Goal: Transaction & Acquisition: Purchase product/service

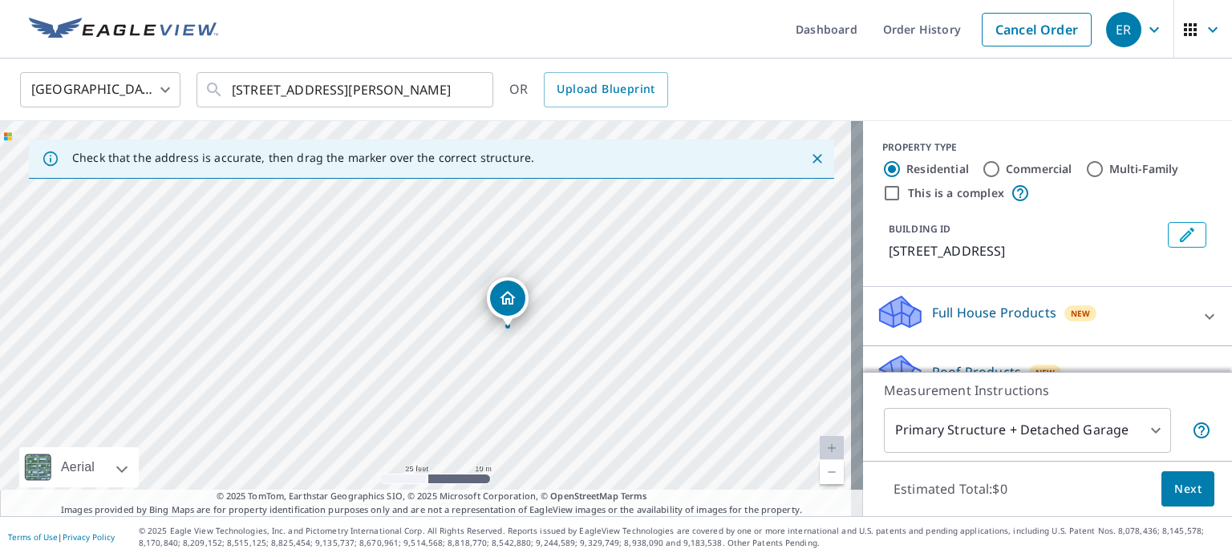
drag, startPoint x: 422, startPoint y: 298, endPoint x: 512, endPoint y: 309, distance: 90.4
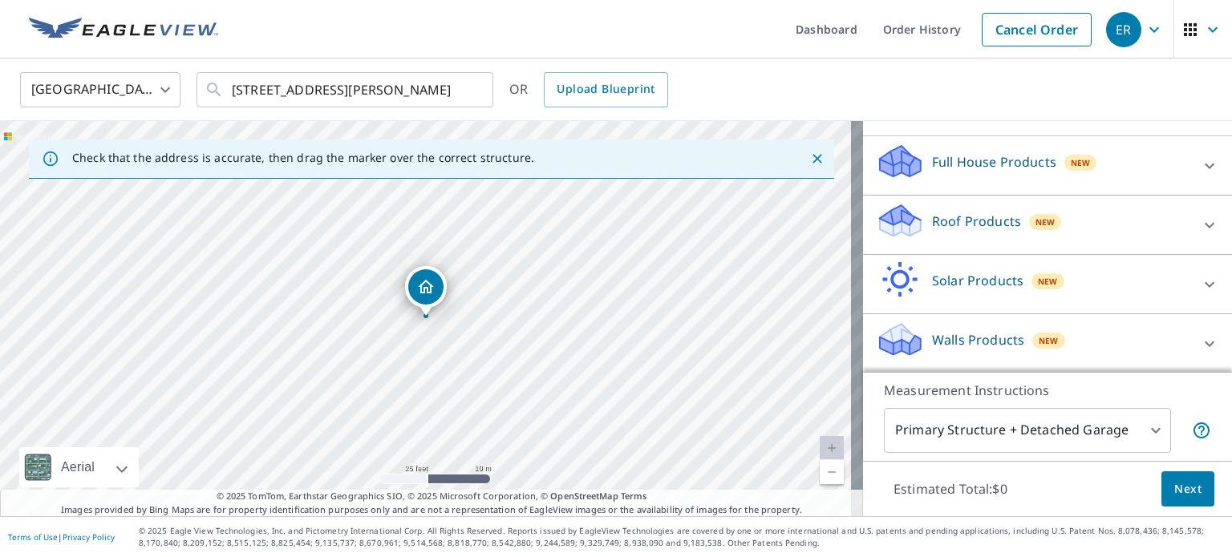
click at [977, 174] on div "Full House Products New" at bounding box center [1033, 166] width 314 height 46
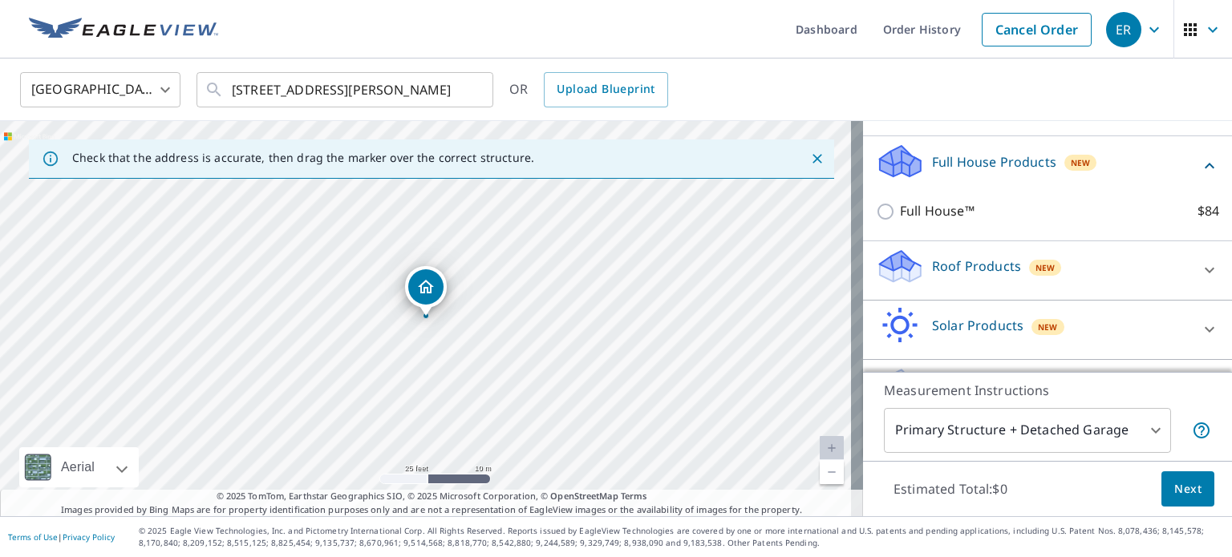
click at [1027, 255] on div "Roof Products New" at bounding box center [1033, 271] width 314 height 46
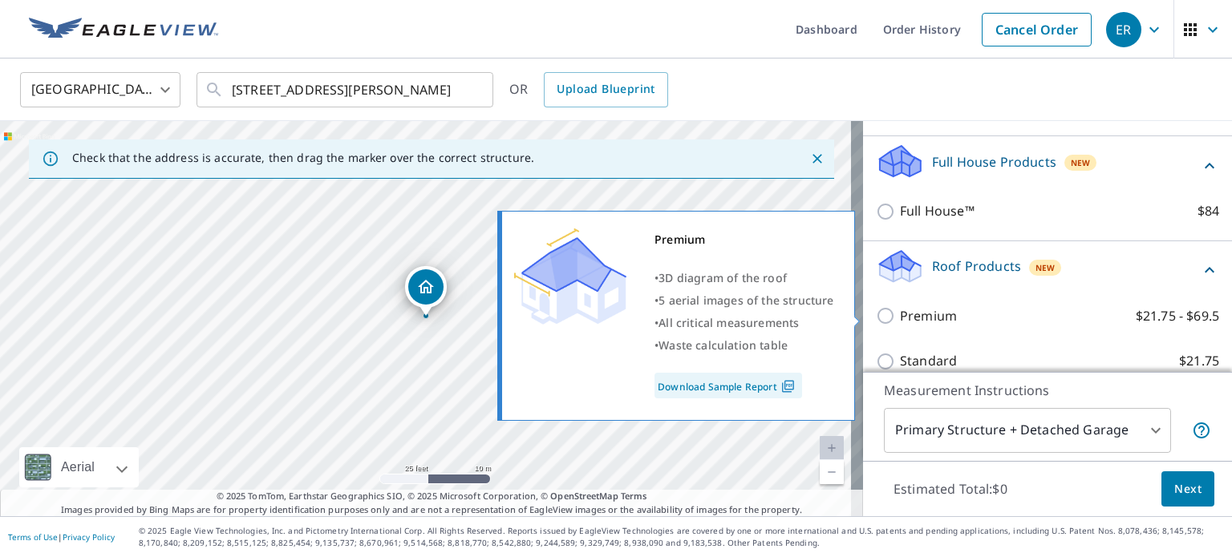
click at [900, 318] on p "Premium" at bounding box center [928, 316] width 57 height 20
click at [899, 318] on input "Premium $21.75 - $69.5" at bounding box center [888, 315] width 24 height 19
checkbox input "true"
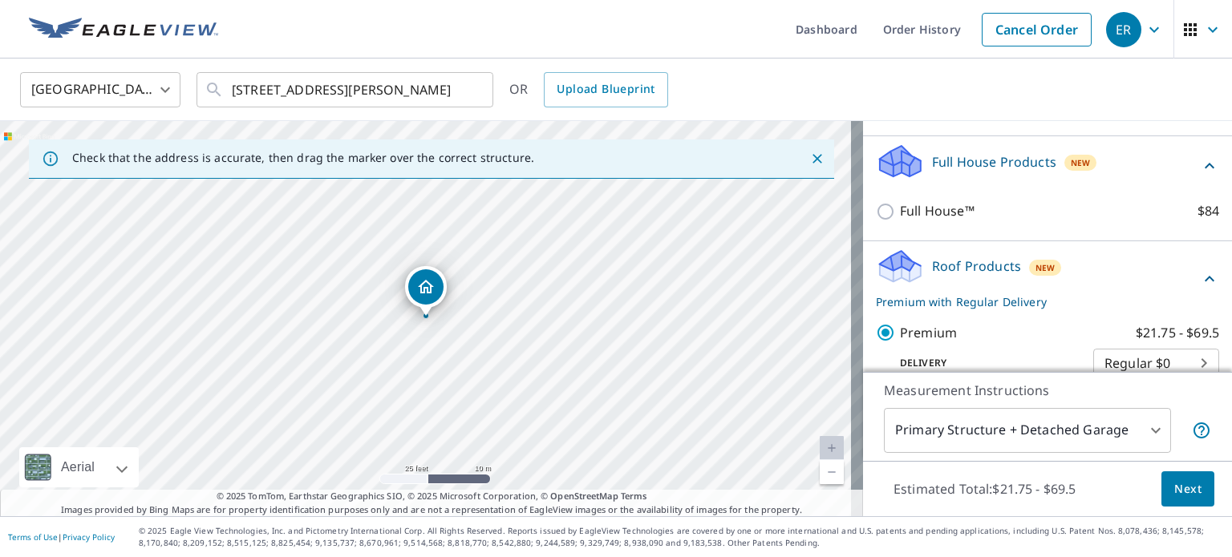
click at [1174, 489] on span "Next" at bounding box center [1187, 490] width 27 height 20
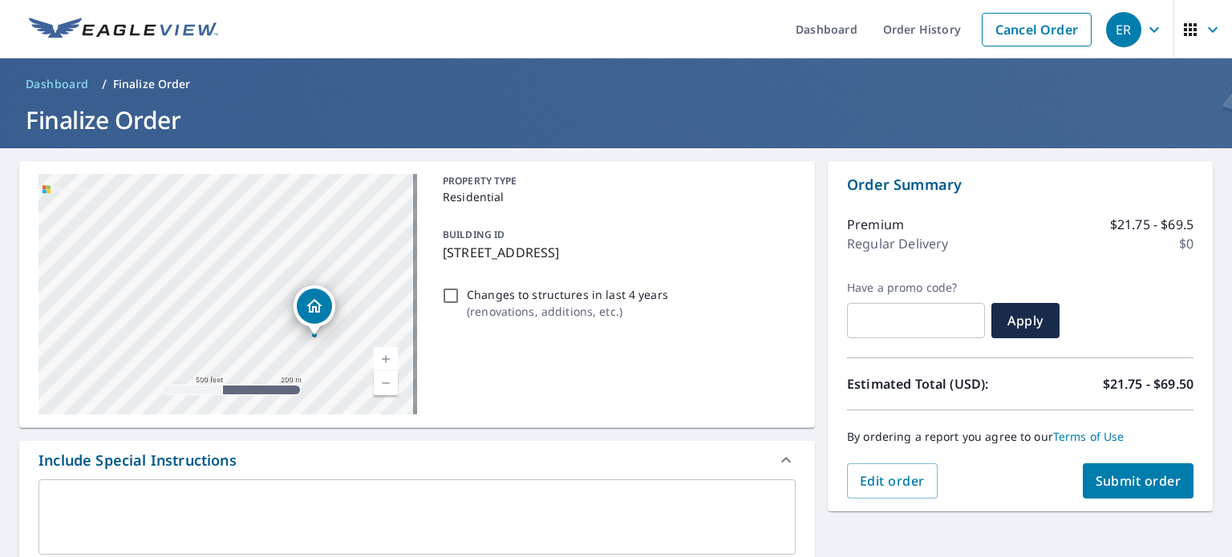
click at [605, 389] on div "PROPERTY TYPE Residential BUILDING ID [STREET_ADDRESS] Changes to structures in…" at bounding box center [615, 294] width 359 height 241
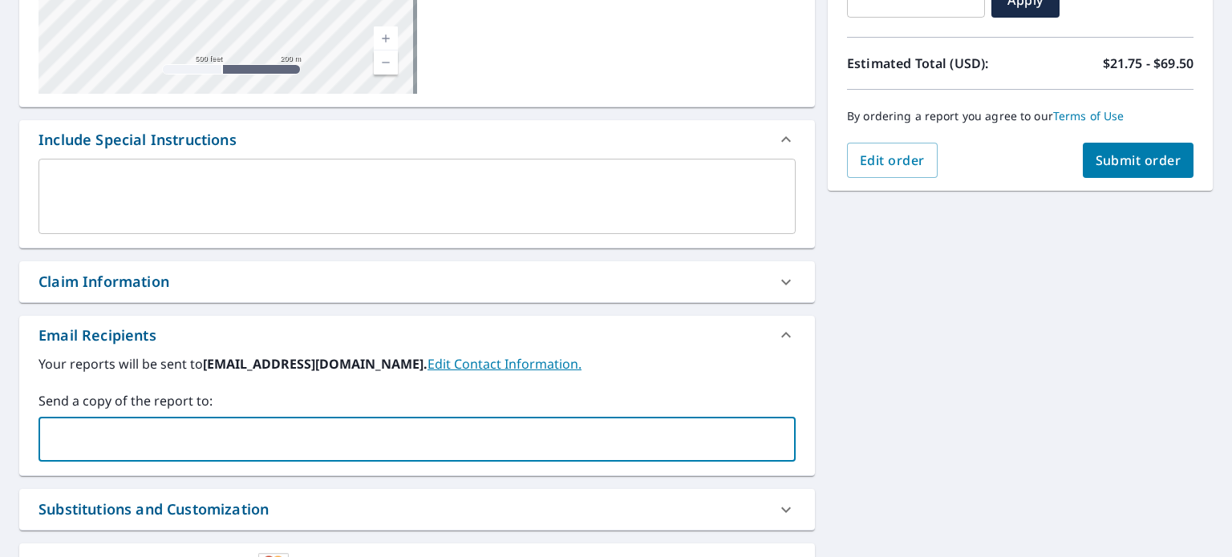
click at [264, 439] on input "text" at bounding box center [405, 439] width 719 height 30
type input "[EMAIL_ADDRESS][DOMAIN_NAME]"
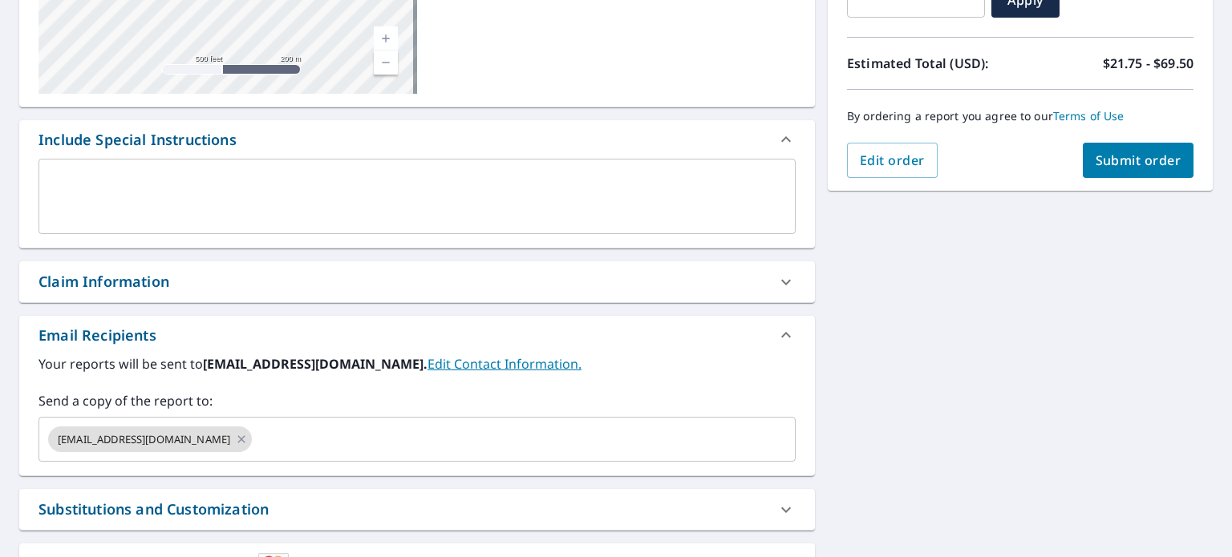
drag, startPoint x: 349, startPoint y: 290, endPoint x: 341, endPoint y: 306, distance: 17.2
click at [349, 292] on div "Claim Information" at bounding box center [402, 282] width 728 height 22
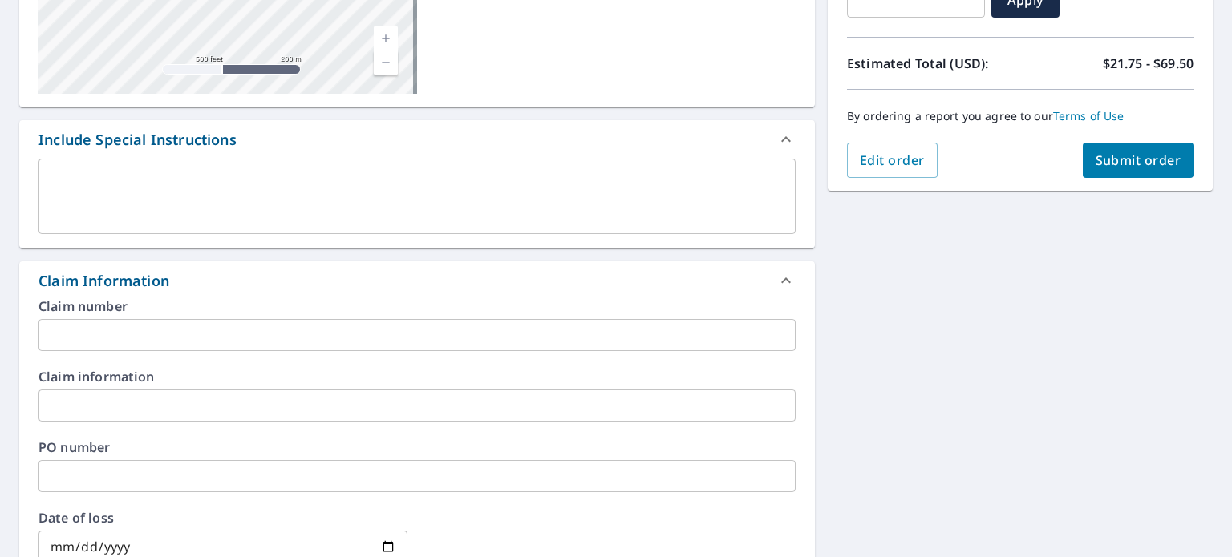
click at [318, 334] on input "text" at bounding box center [416, 335] width 757 height 32
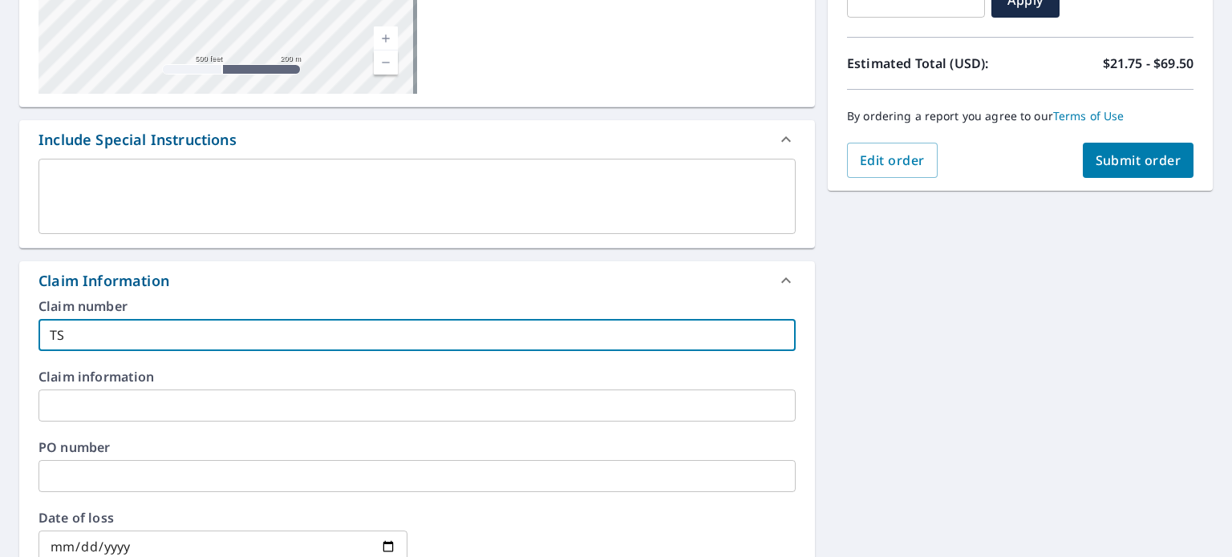
type input "TS"
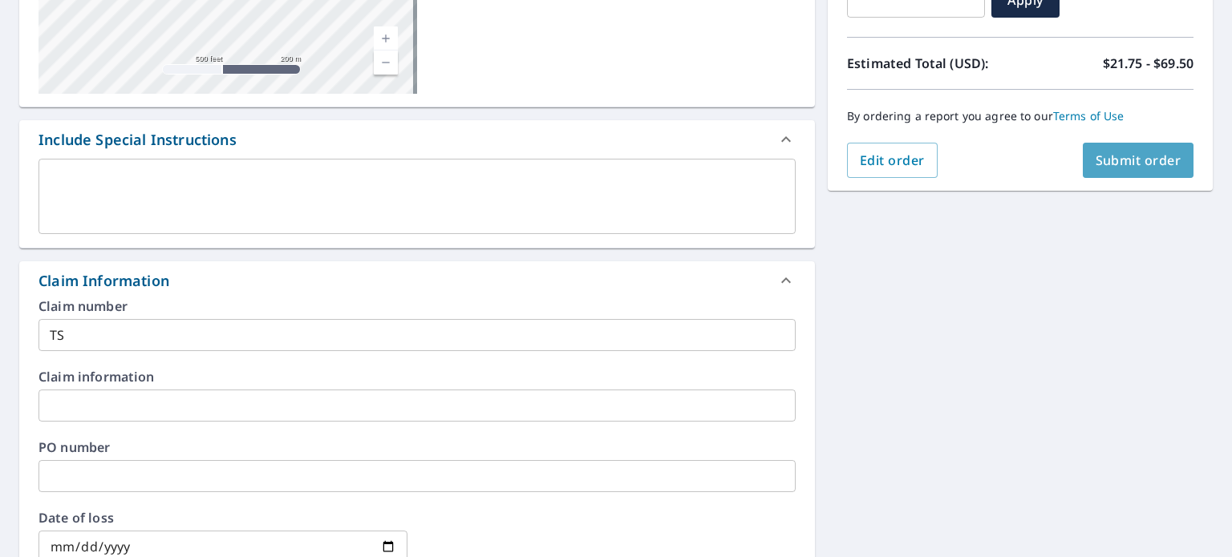
click at [1142, 171] on button "Submit order" at bounding box center [1138, 160] width 111 height 35
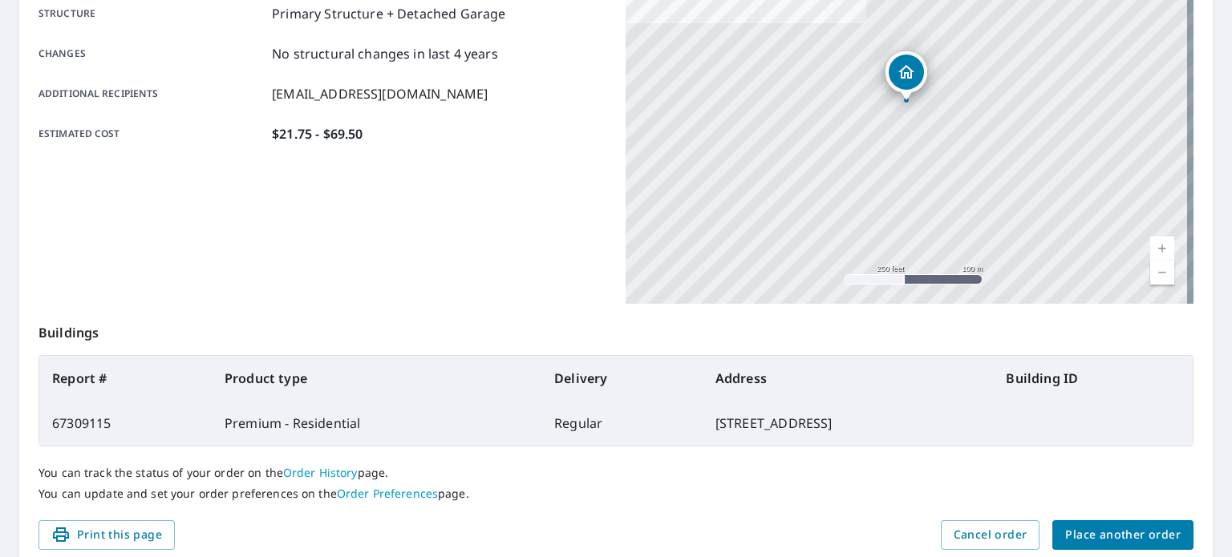
click at [1140, 523] on button "Place another order" at bounding box center [1122, 535] width 141 height 30
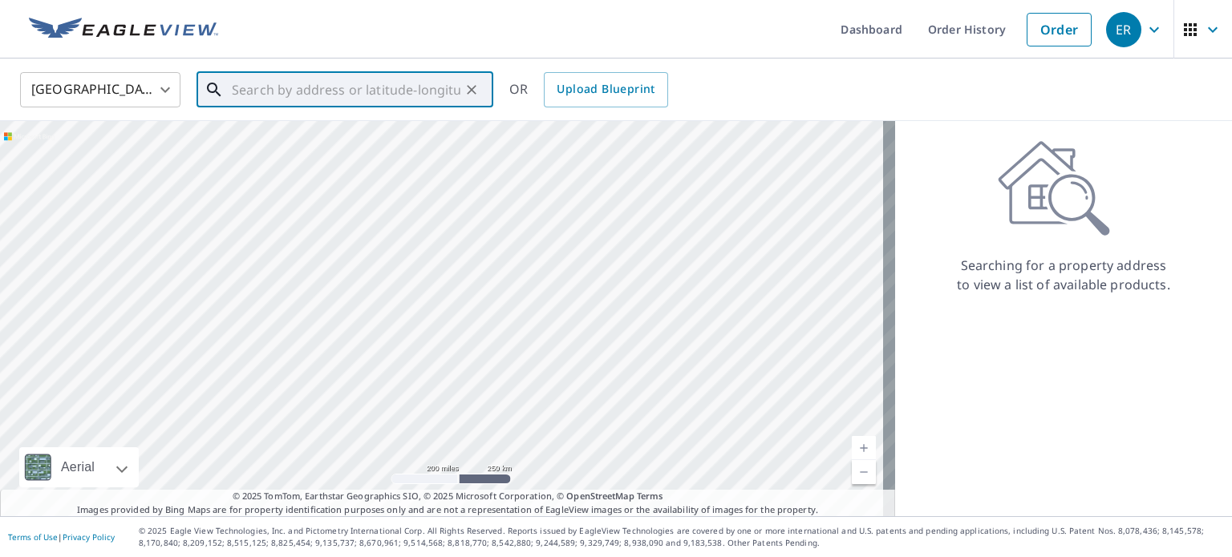
click at [390, 100] on input "text" at bounding box center [346, 89] width 229 height 45
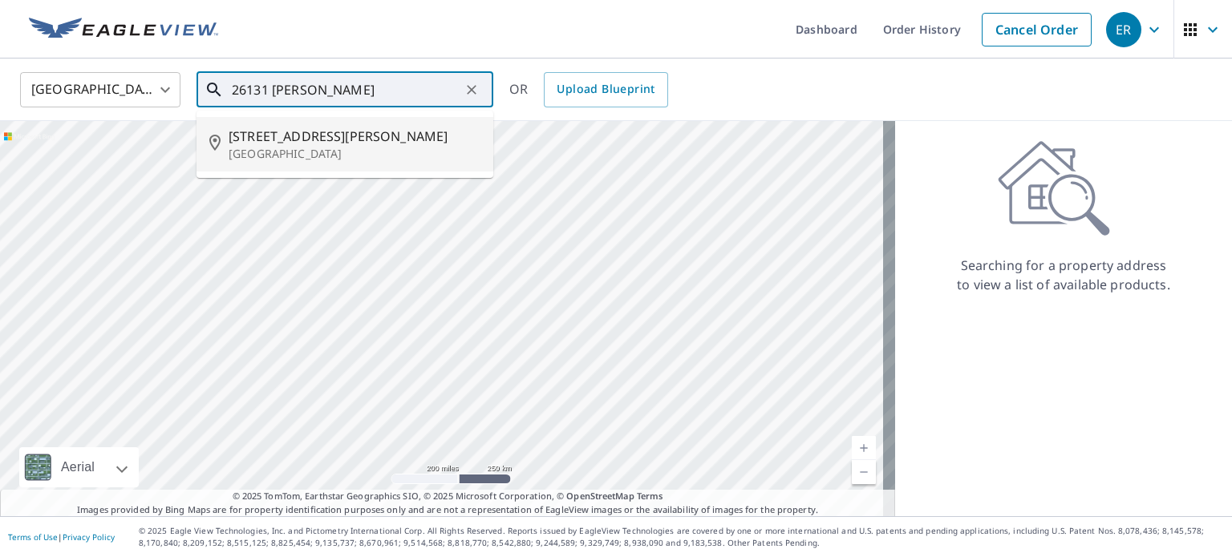
click at [362, 139] on span "[STREET_ADDRESS][PERSON_NAME]" at bounding box center [355, 136] width 252 height 19
type input "[STREET_ADDRESS][PERSON_NAME][PERSON_NAME]"
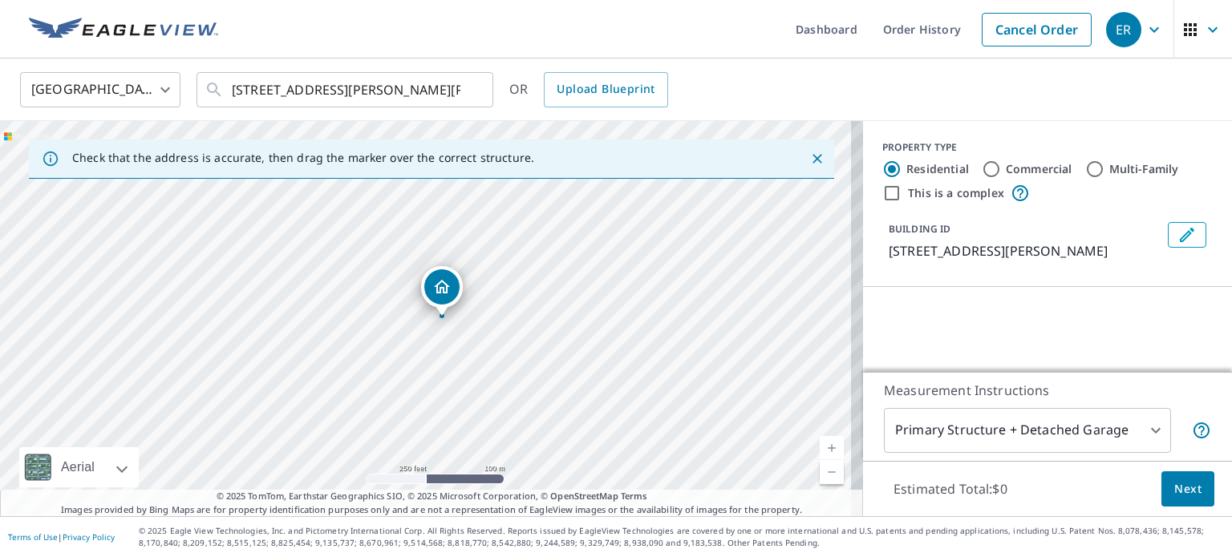
click at [1109, 287] on div "PROPERTY TYPE Residential Commercial Multi-Family This is a complex BUILDING ID…" at bounding box center [1047, 204] width 369 height 166
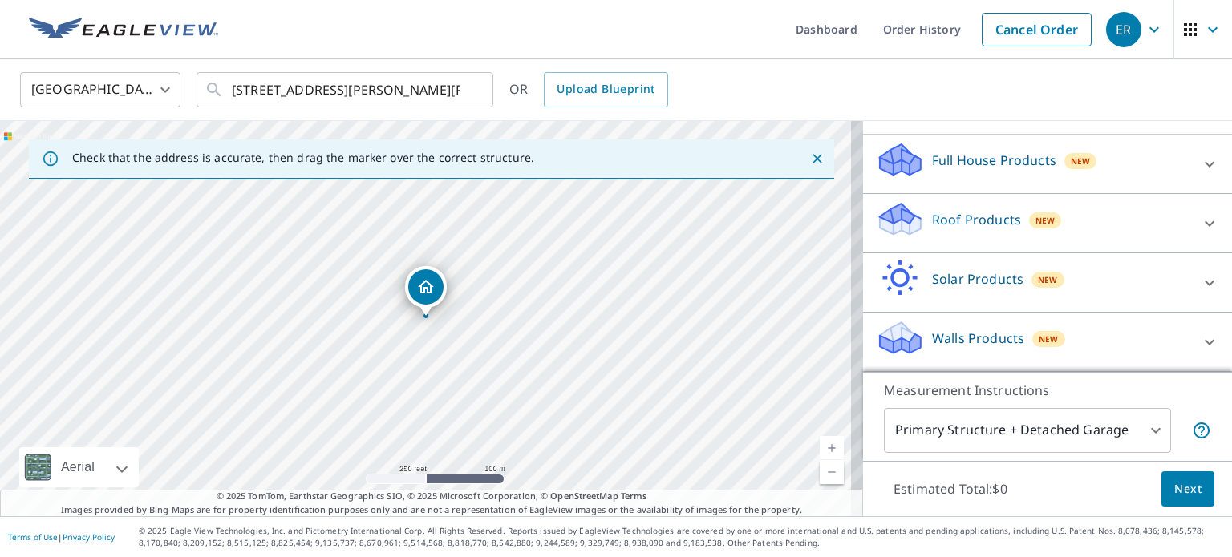
click at [987, 229] on p "Roof Products" at bounding box center [976, 219] width 89 height 19
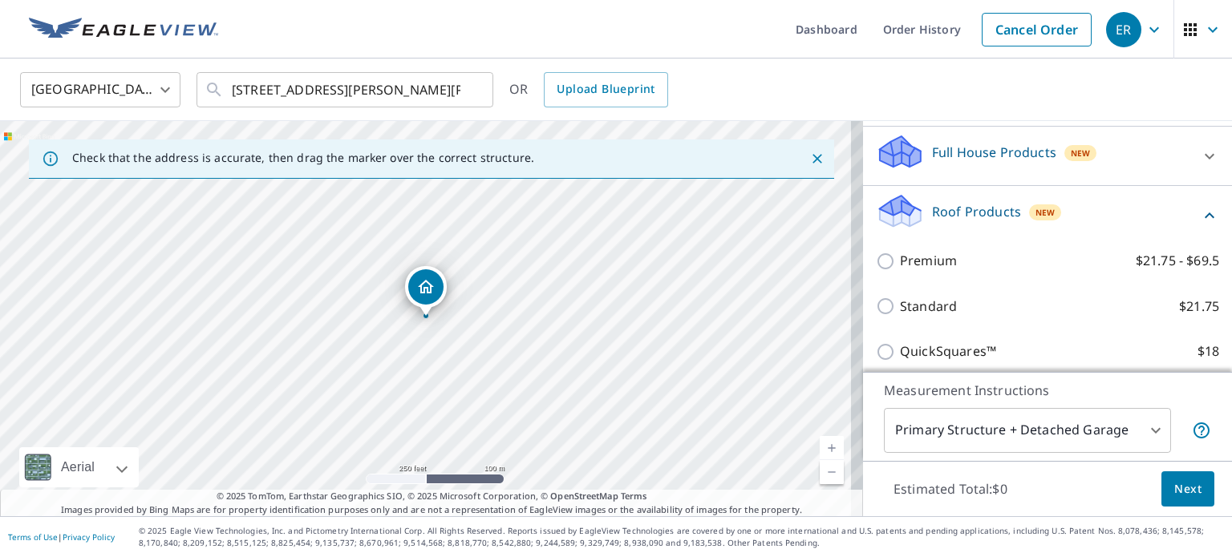
scroll to position [321, 0]
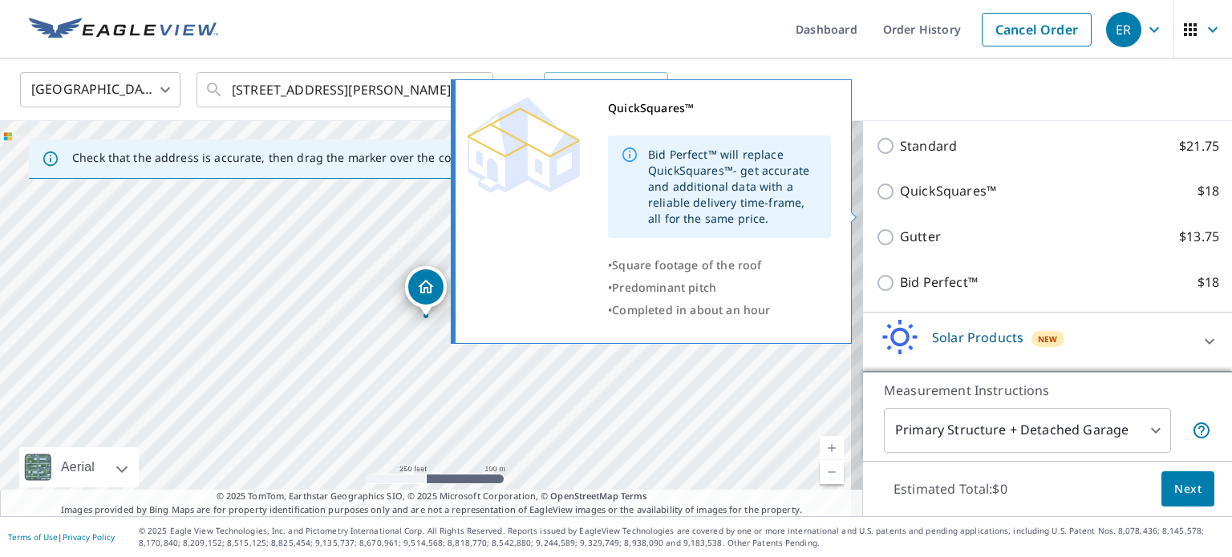
click at [876, 201] on input "QuickSquares™ $18" at bounding box center [888, 191] width 24 height 19
checkbox input "true"
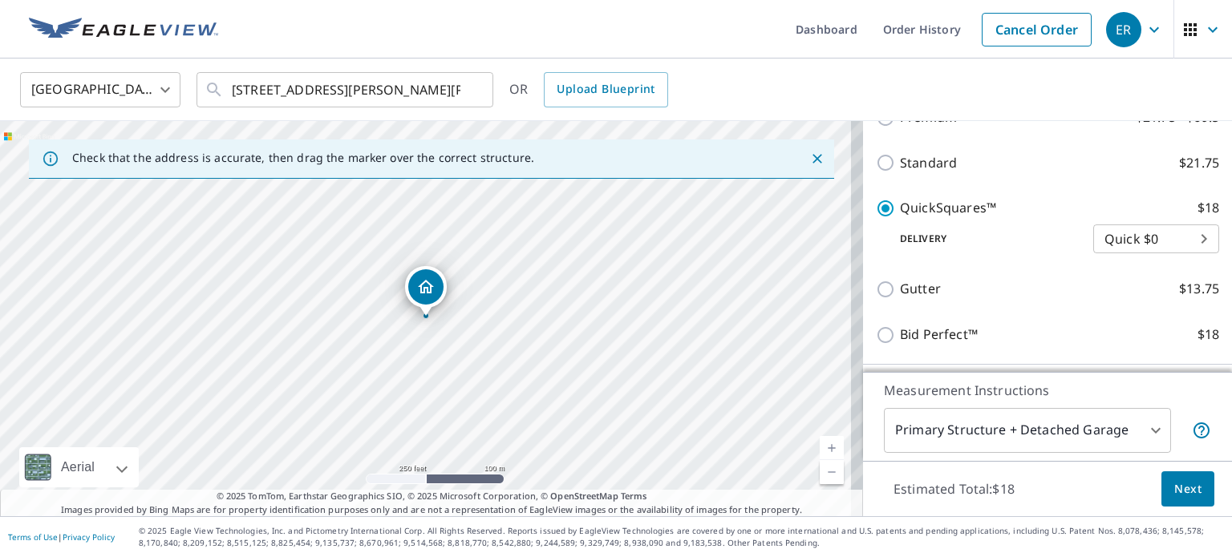
scroll to position [338, 0]
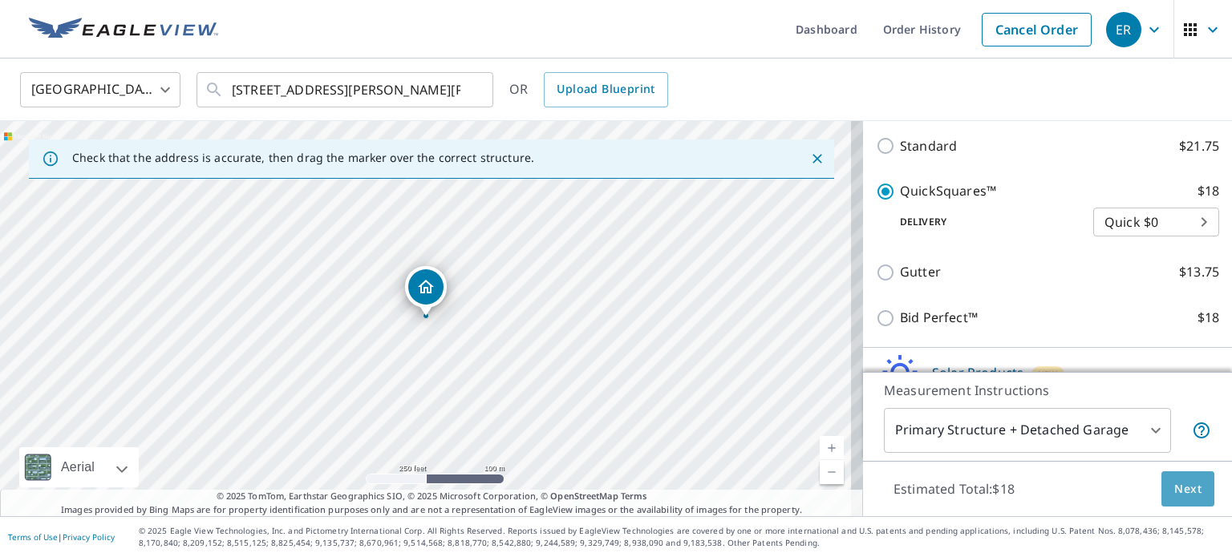
click at [1175, 484] on span "Next" at bounding box center [1187, 490] width 27 height 20
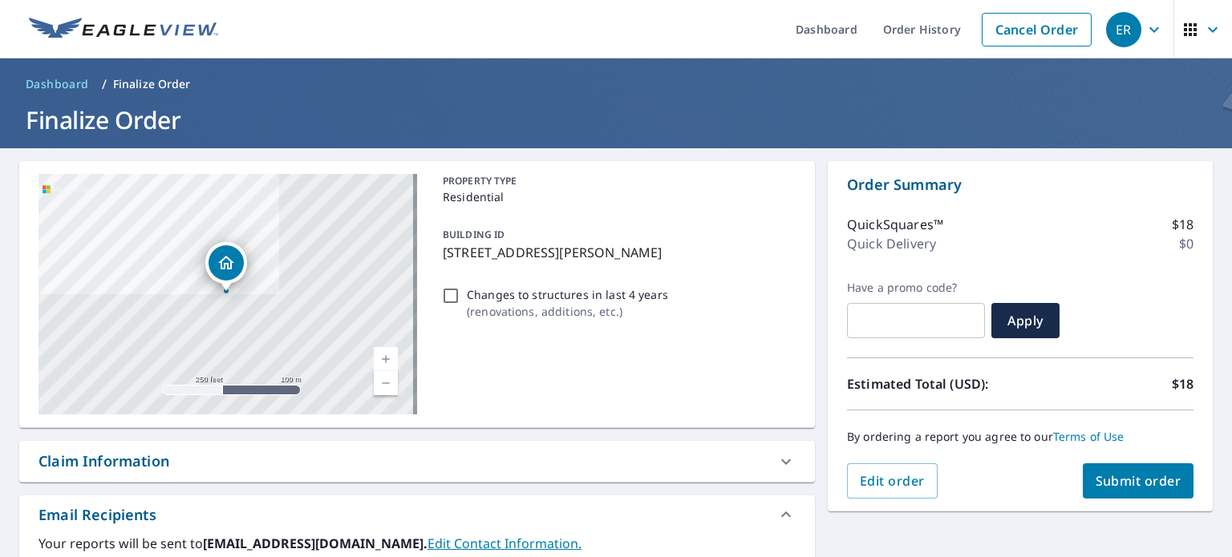
click at [527, 459] on div "Claim Information" at bounding box center [402, 462] width 728 height 22
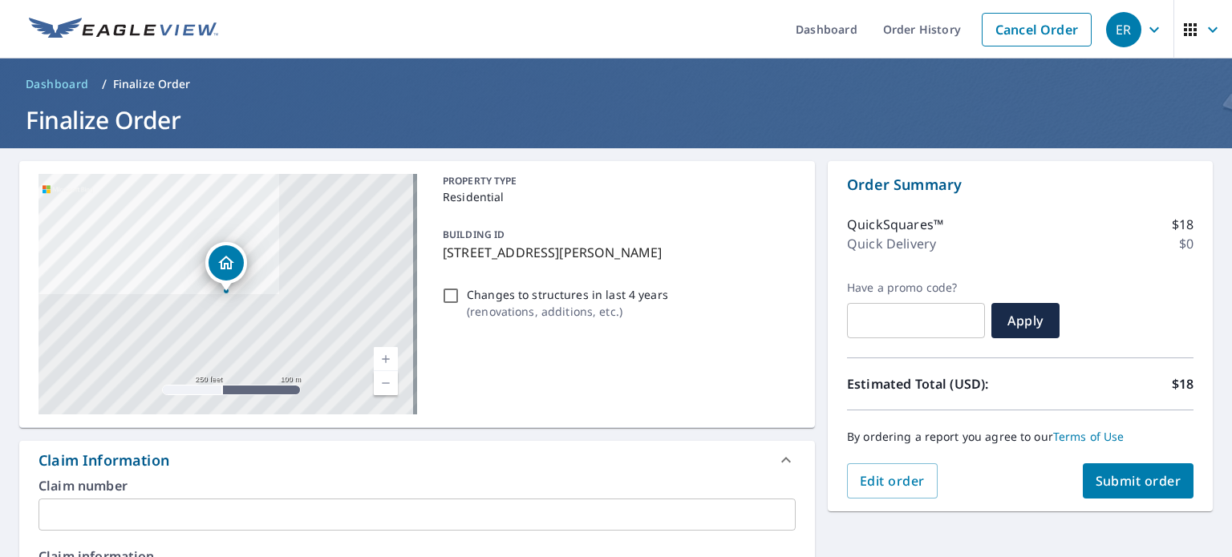
drag, startPoint x: 473, startPoint y: 516, endPoint x: 442, endPoint y: 493, distance: 38.5
click at [473, 516] on input "text" at bounding box center [416, 515] width 757 height 32
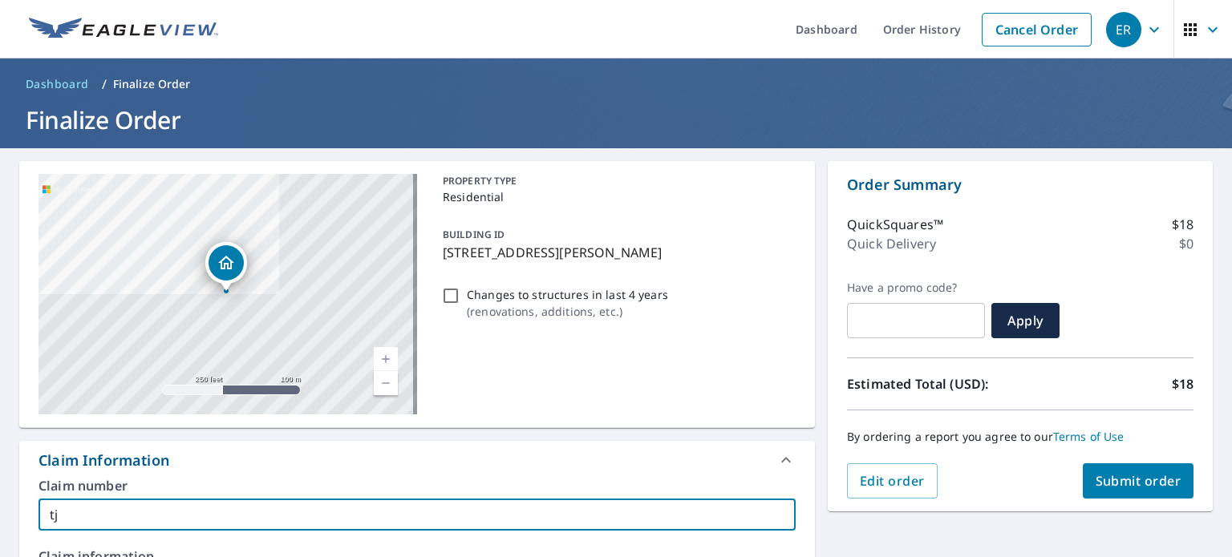
type input "t"
type input "[PERSON_NAME]"
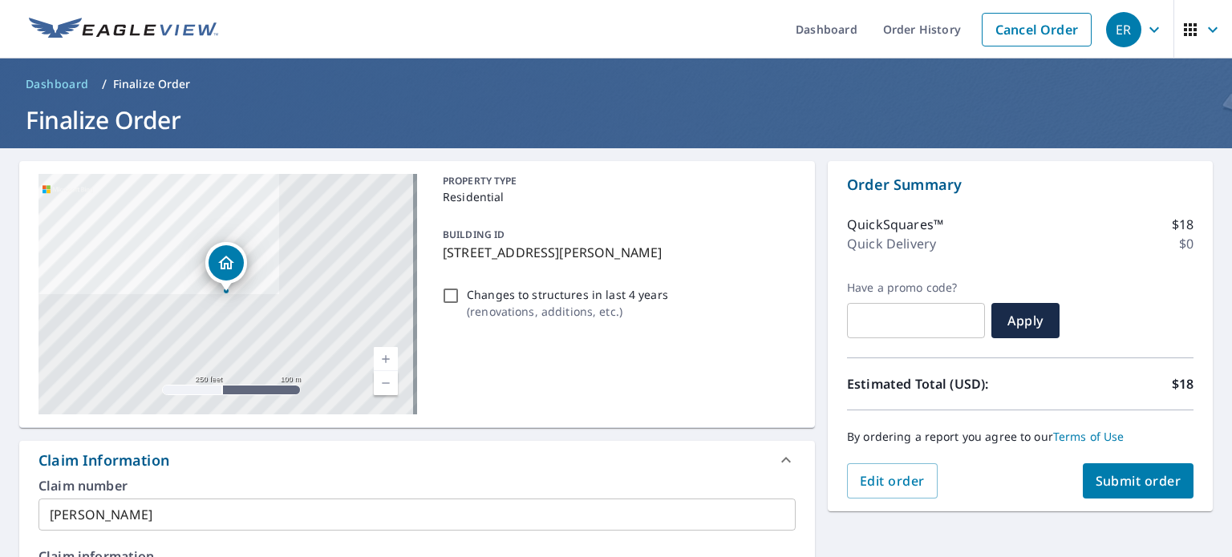
click at [675, 399] on div "PROPERTY TYPE Residential BUILDING ID [STREET_ADDRESS][PERSON_NAME] Changes to …" at bounding box center [615, 294] width 359 height 241
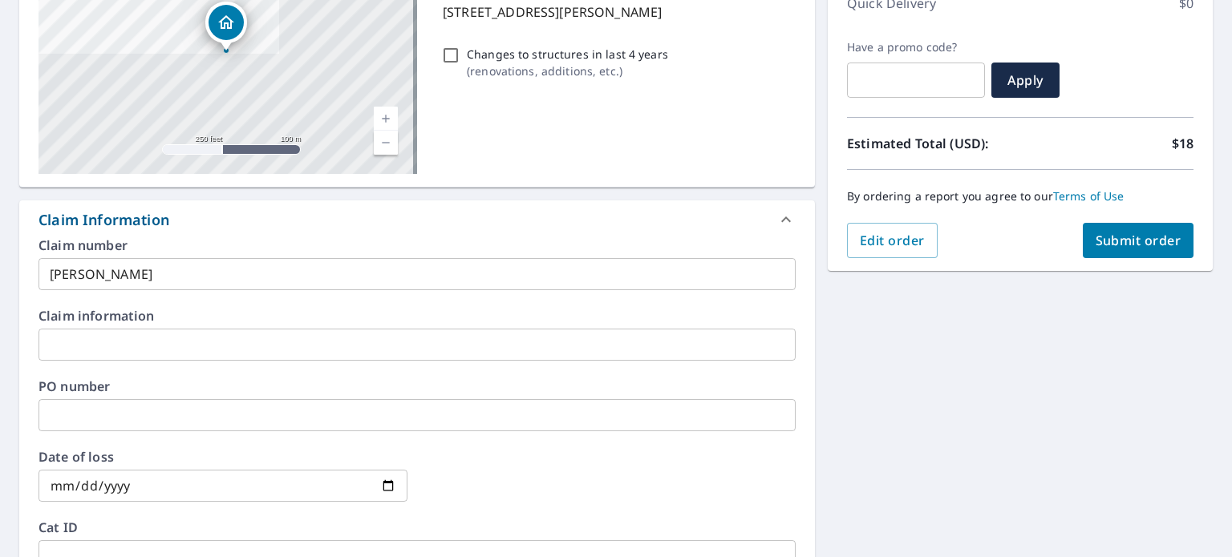
scroll to position [481, 0]
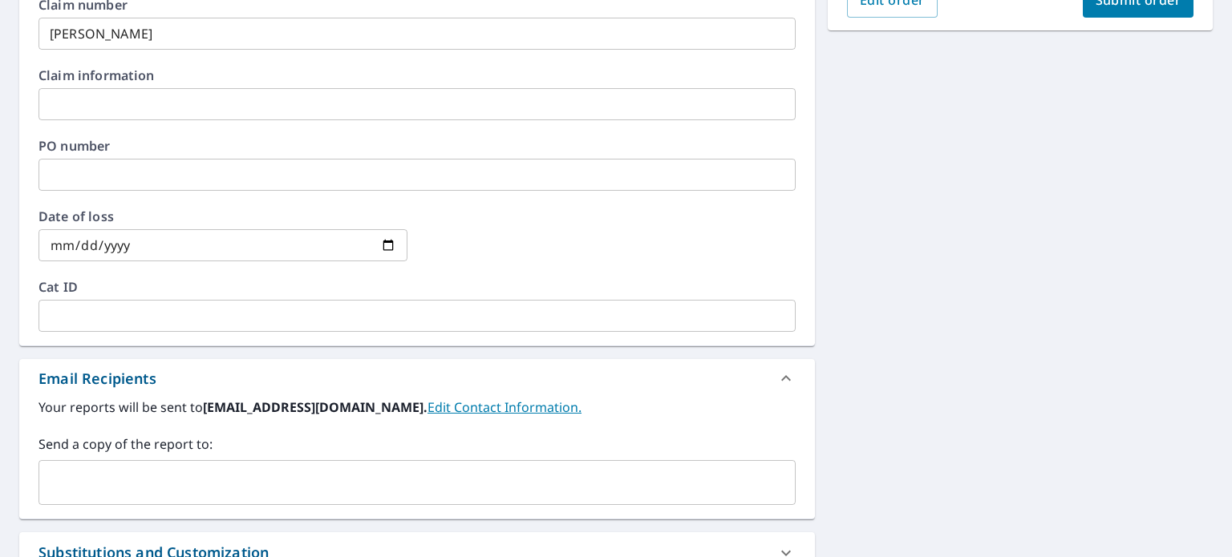
click at [210, 492] on input "text" at bounding box center [405, 483] width 719 height 30
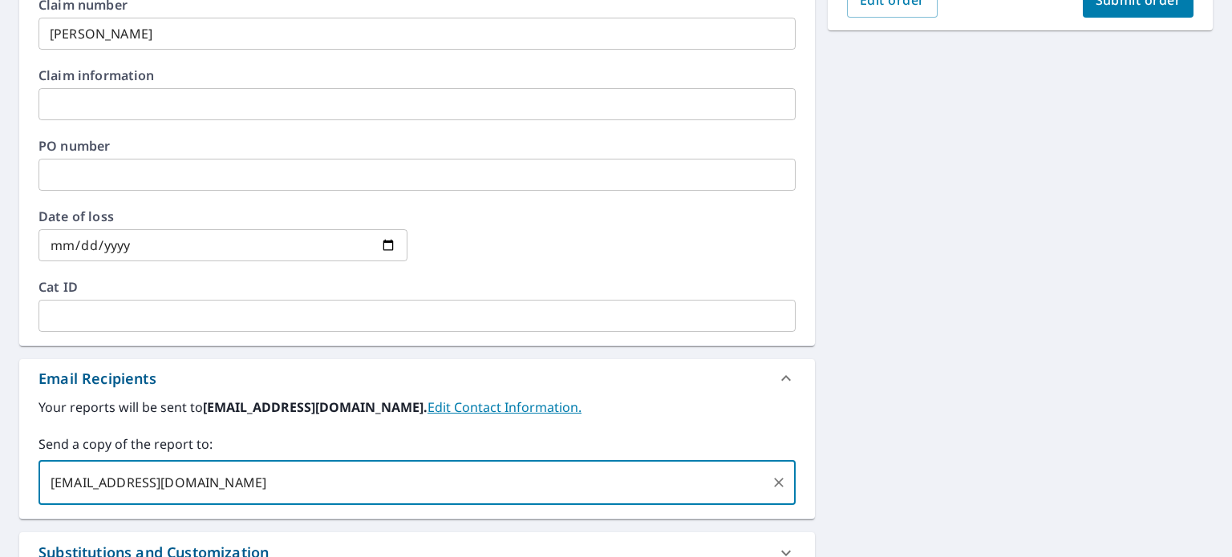
type input "[EMAIL_ADDRESS][DOMAIN_NAME]"
click at [1156, 0] on span "Submit order" at bounding box center [1138, 0] width 86 height 18
